Goal: Task Accomplishment & Management: Complete application form

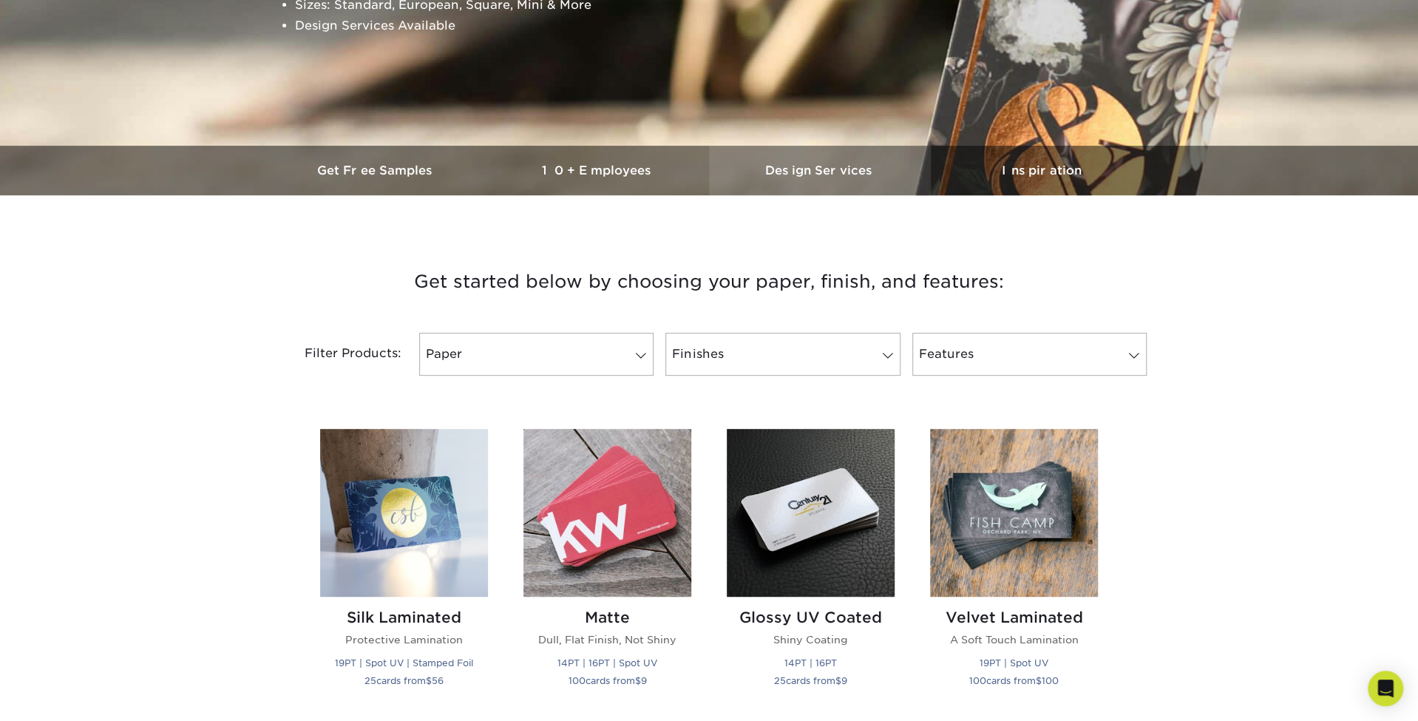
scroll to position [73, 0]
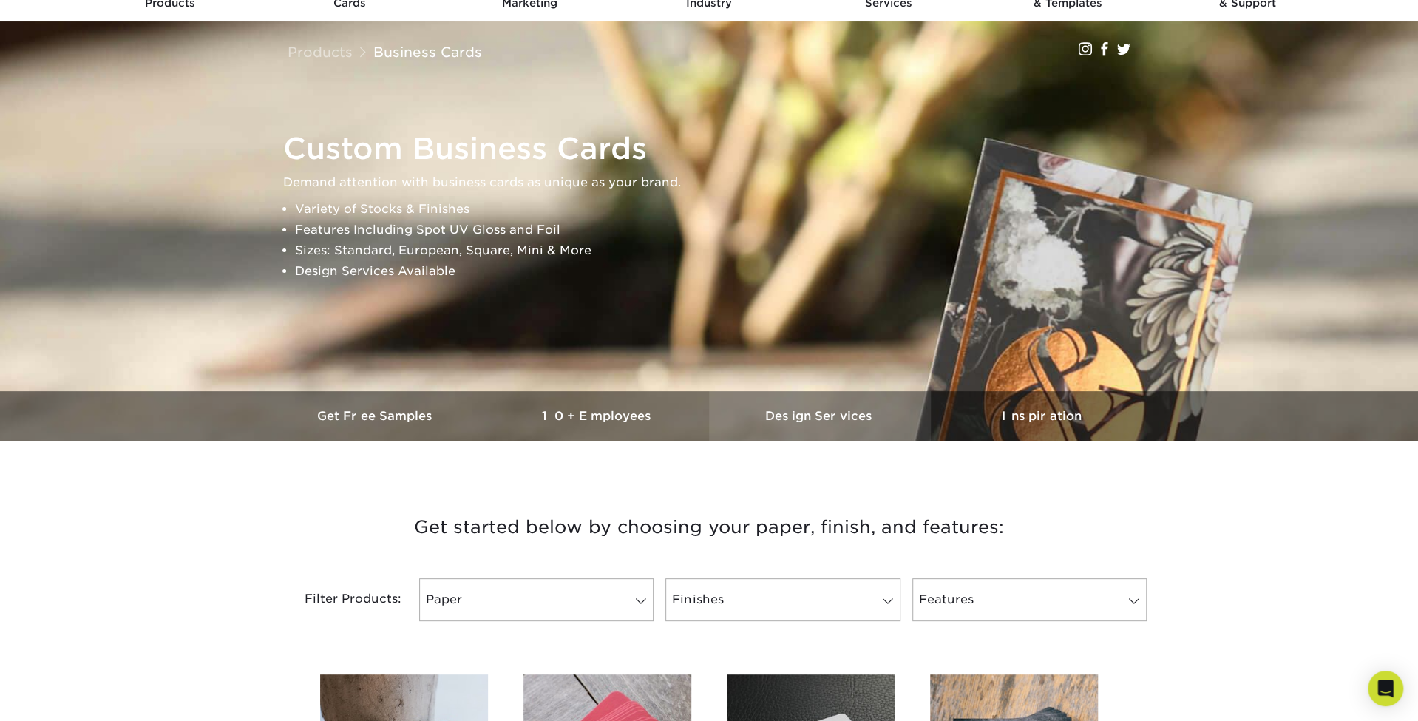
drag, startPoint x: 817, startPoint y: 421, endPoint x: 818, endPoint y: 429, distance: 8.2
click at [818, 421] on h3 "Design Services" at bounding box center [820, 416] width 222 height 14
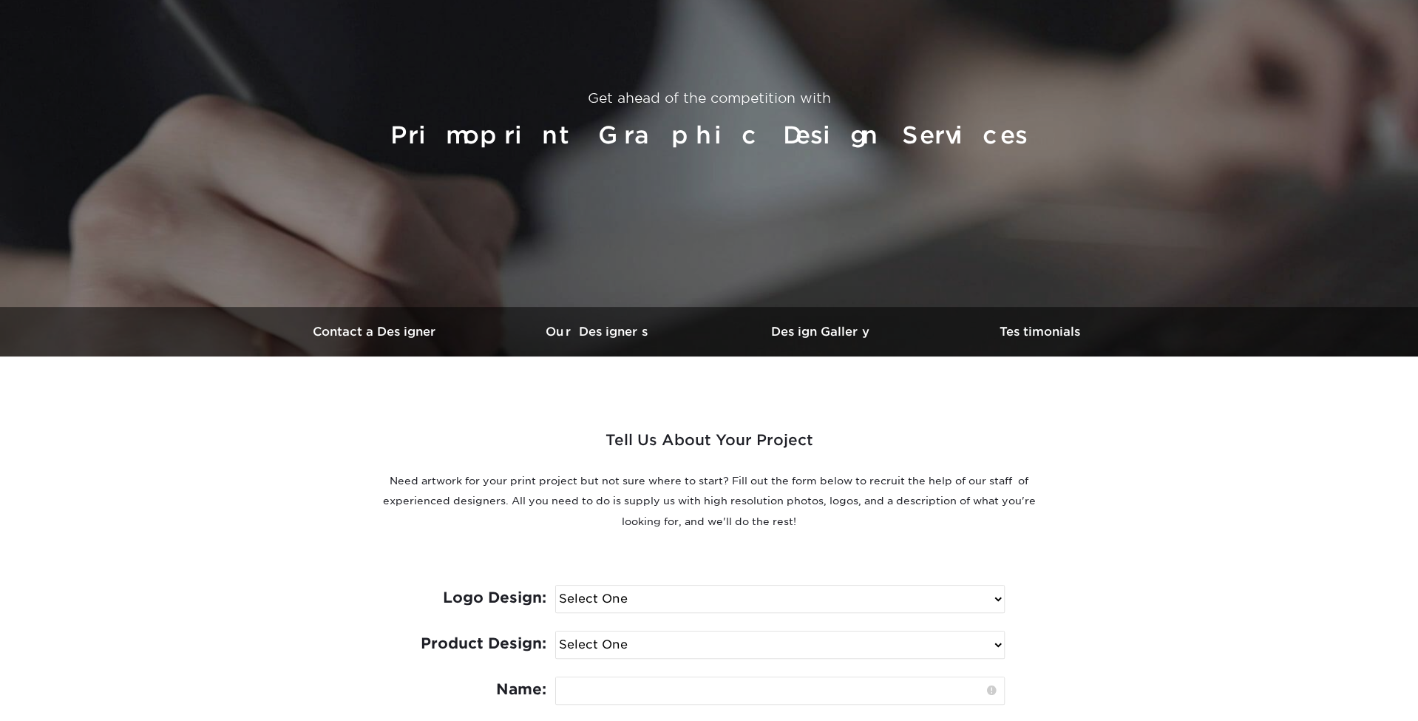
scroll to position [444, 0]
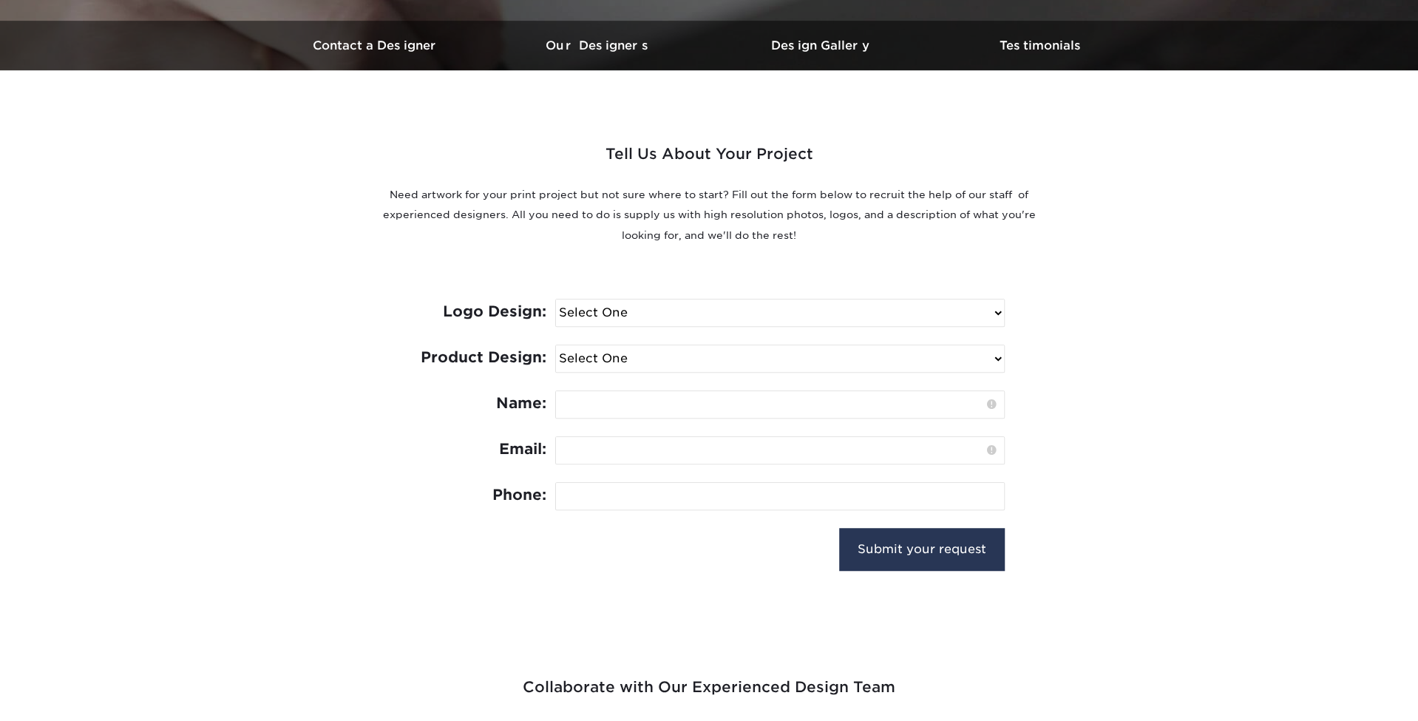
click at [630, 319] on select "Select One I need a logo design: $300 No thank you" at bounding box center [780, 312] width 448 height 27
select select "Need Logo - $300"
click at [556, 299] on select "Select One I need a logo design: $300 No thank you" at bounding box center [780, 312] width 448 height 27
click at [631, 359] on select "Select One Logo Design Only Design Edits Banner Design: $50.00 Bookmark Design:…" at bounding box center [780, 358] width 448 height 27
click at [366, 352] on div "Tell Us About Your Project Need artwork for your print project but not sure whe…" at bounding box center [708, 336] width 887 height 533
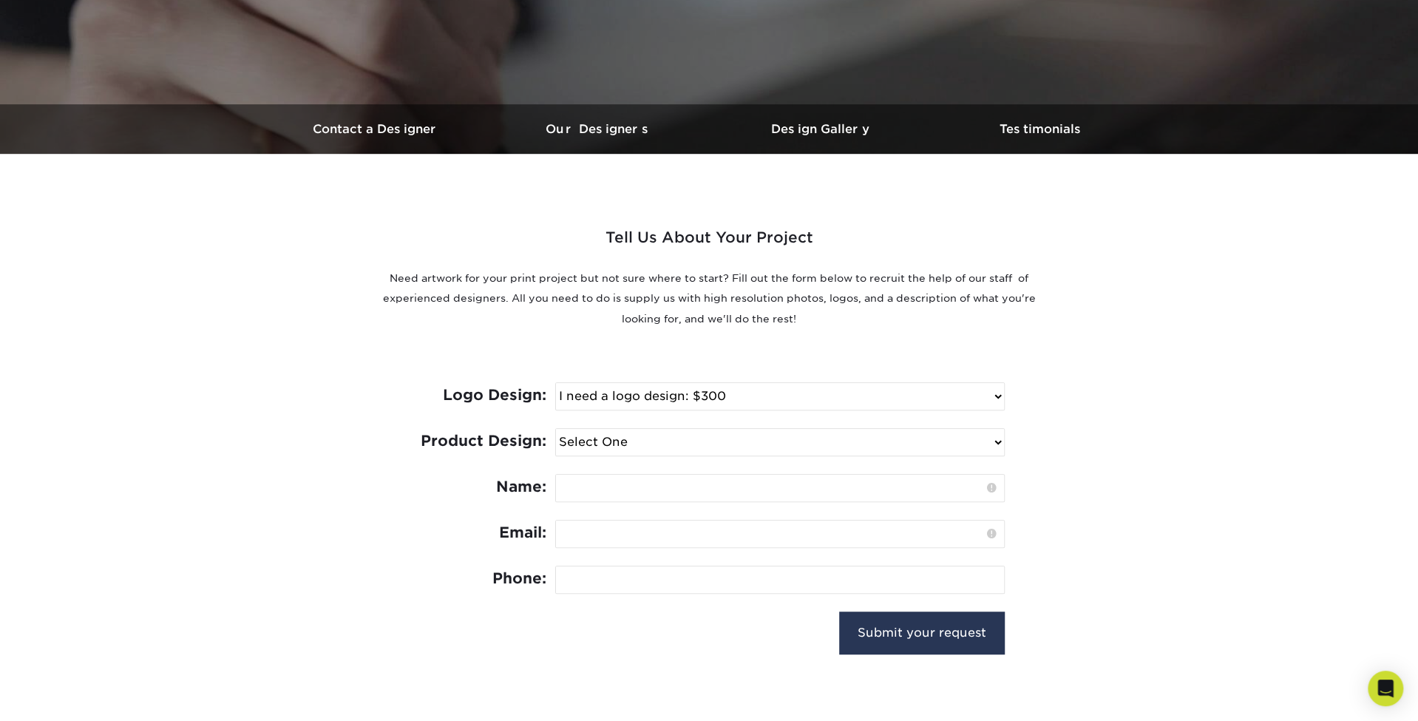
scroll to position [295, 0]
